Goal: Transaction & Acquisition: Purchase product/service

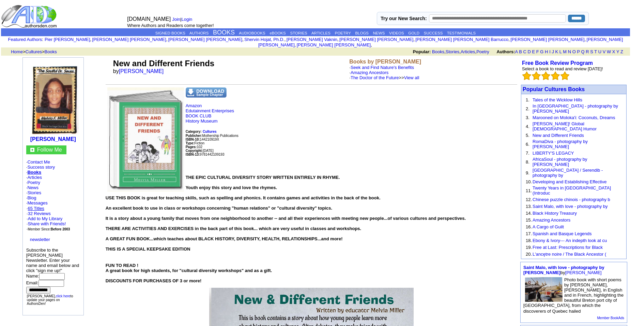
click at [41, 209] on link "65 Titles" at bounding box center [36, 208] width 16 height 5
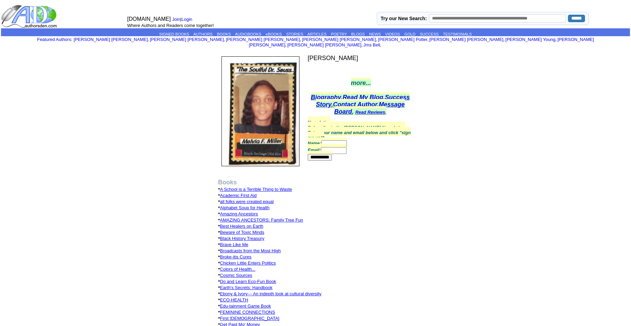
click at [243, 315] on link "First [DEMOGRAPHIC_DATA]" at bounding box center [249, 317] width 59 height 5
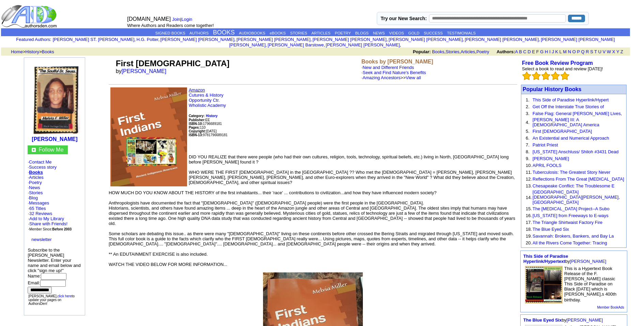
click at [196, 92] on link "Amazon" at bounding box center [197, 89] width 16 height 5
